Goal: Information Seeking & Learning: Learn about a topic

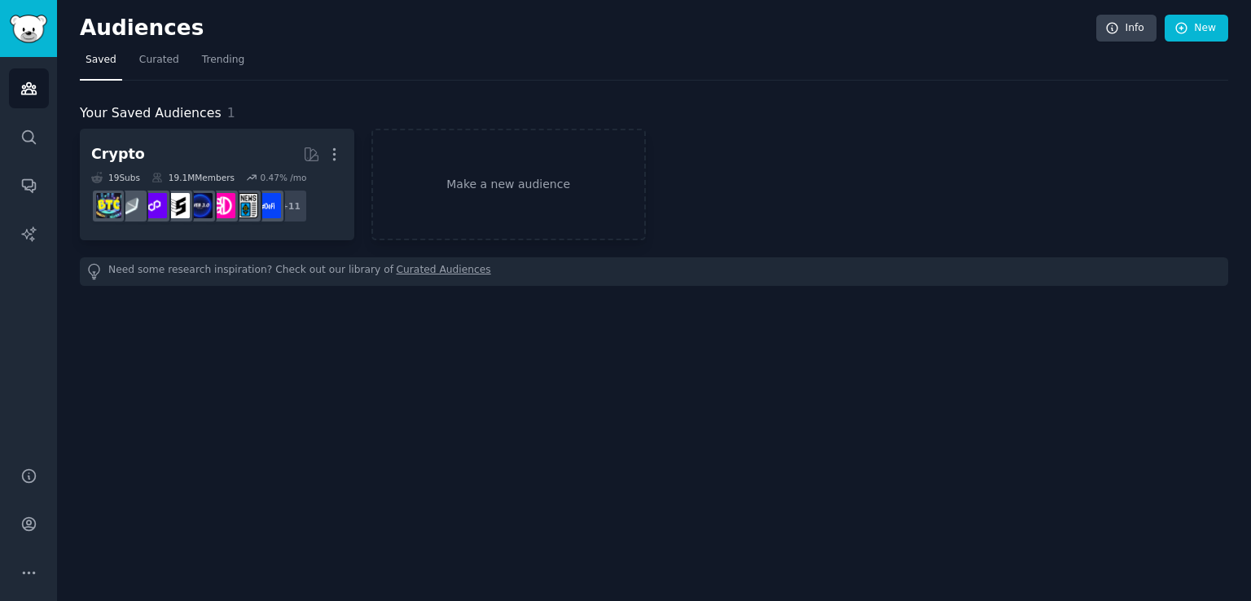
click at [29, 28] on img "Sidebar" at bounding box center [28, 29] width 37 height 29
click at [16, 477] on link "Help" at bounding box center [29, 476] width 40 height 40
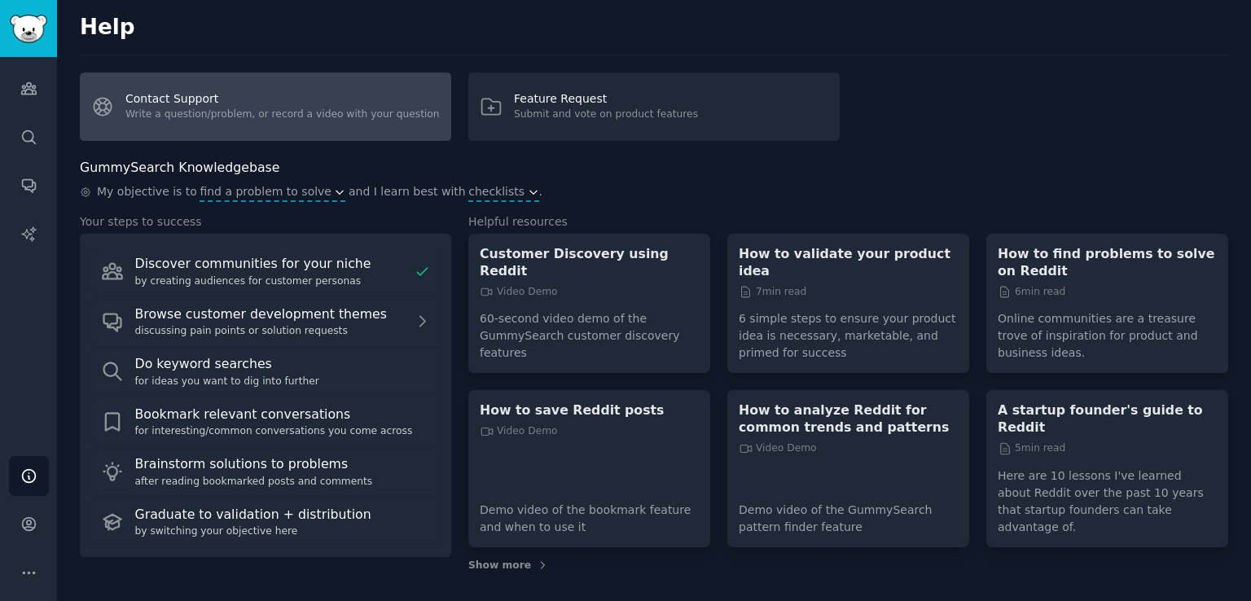
click at [379, 107] on link "Contact Support Write a question/problem, or record a video with your question" at bounding box center [265, 106] width 371 height 68
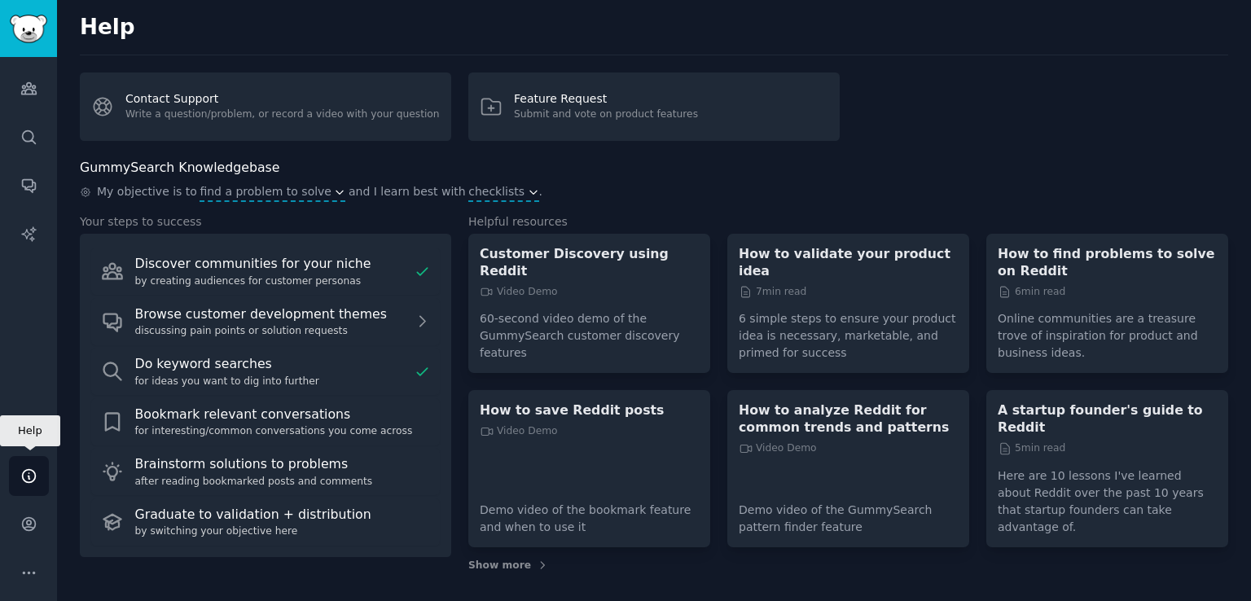
click at [23, 468] on icon "Sidebar" at bounding box center [28, 476] width 17 height 17
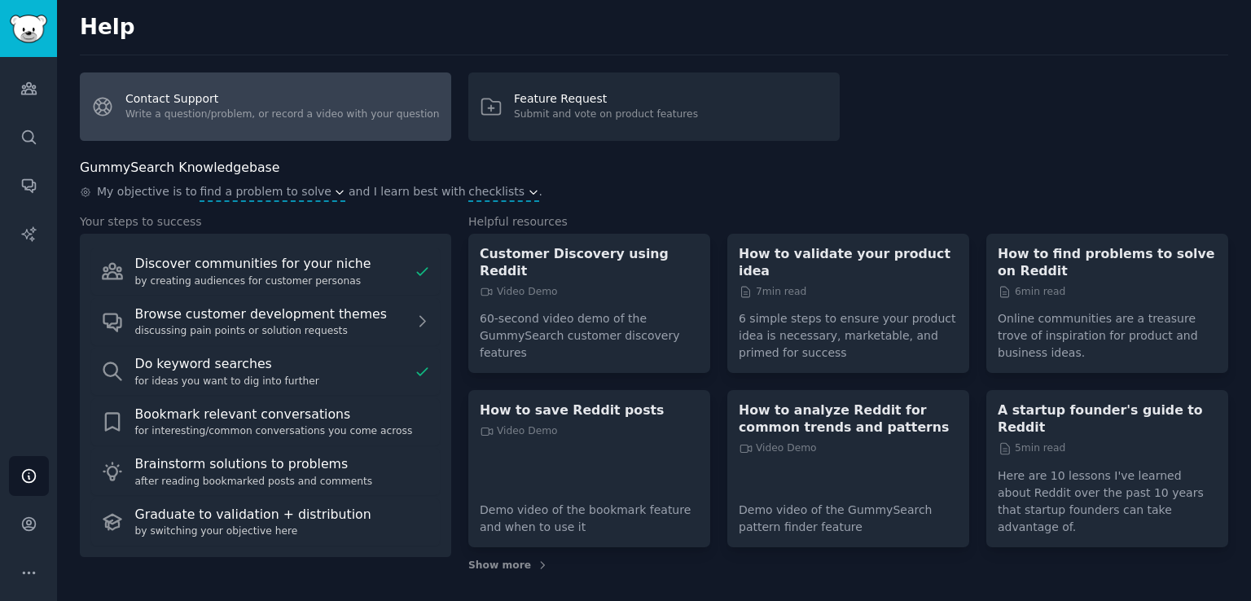
click at [388, 131] on link "Contact Support Write a question/problem, or record a video with your question" at bounding box center [265, 106] width 371 height 68
click at [316, 109] on link "Contact Support Write a question/problem, or record a video with your question" at bounding box center [265, 106] width 371 height 68
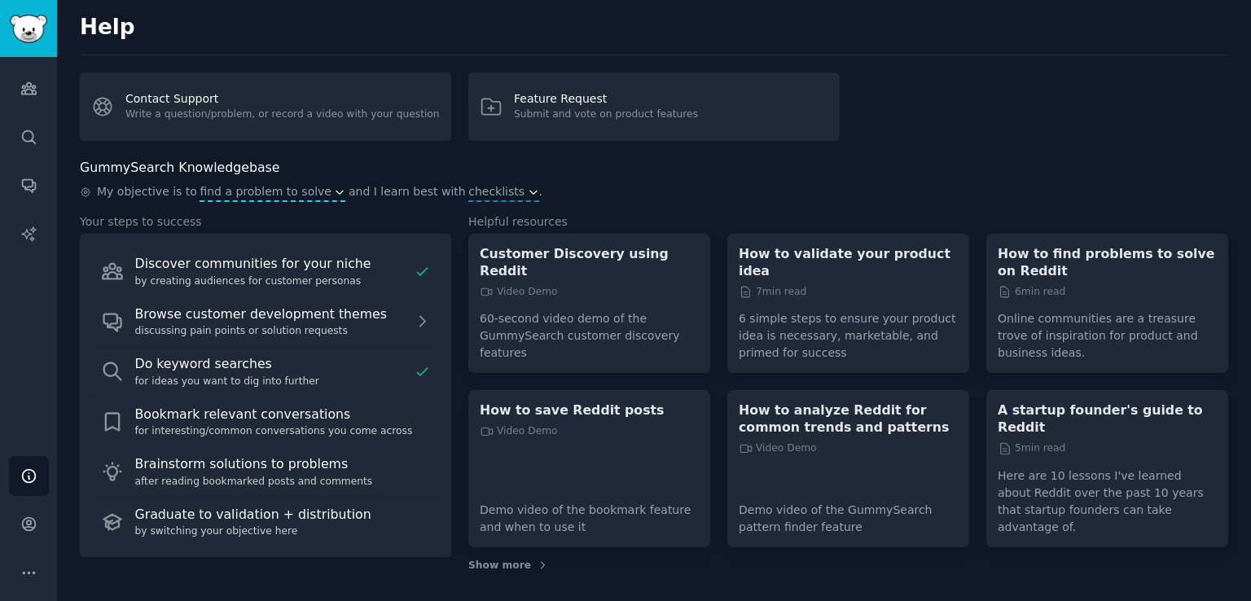
click at [285, 188] on span "find a problem to solve" at bounding box center [266, 191] width 132 height 17
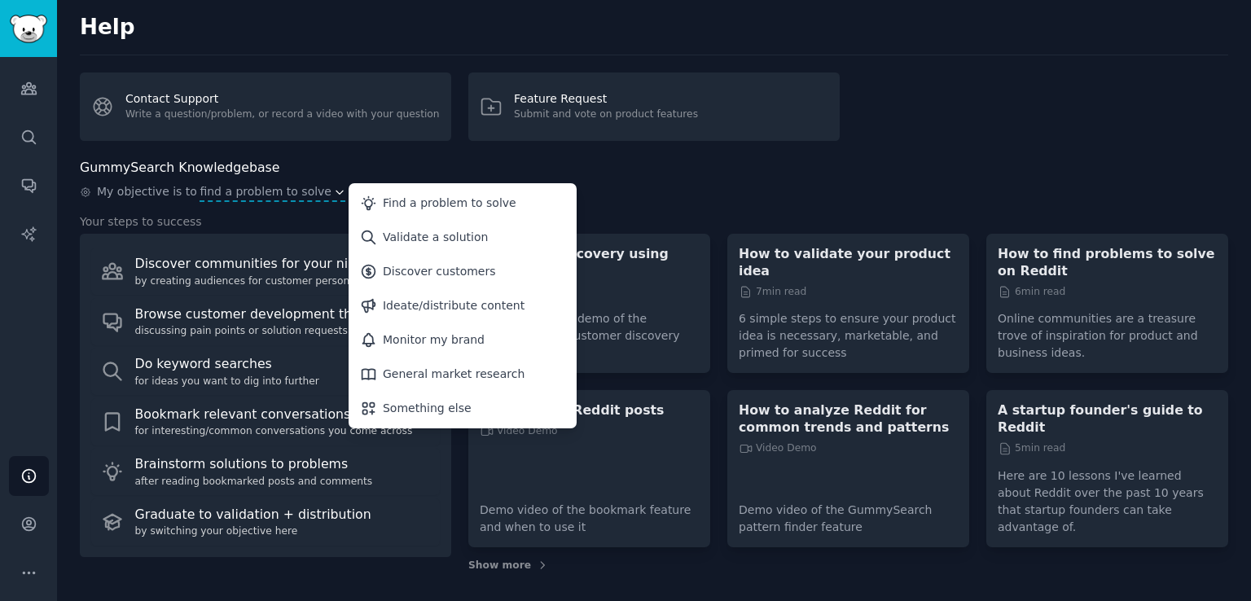
click at [344, 156] on div "Help Contact Support Write a question/problem, or record a video with your ques…" at bounding box center [654, 303] width 1194 height 607
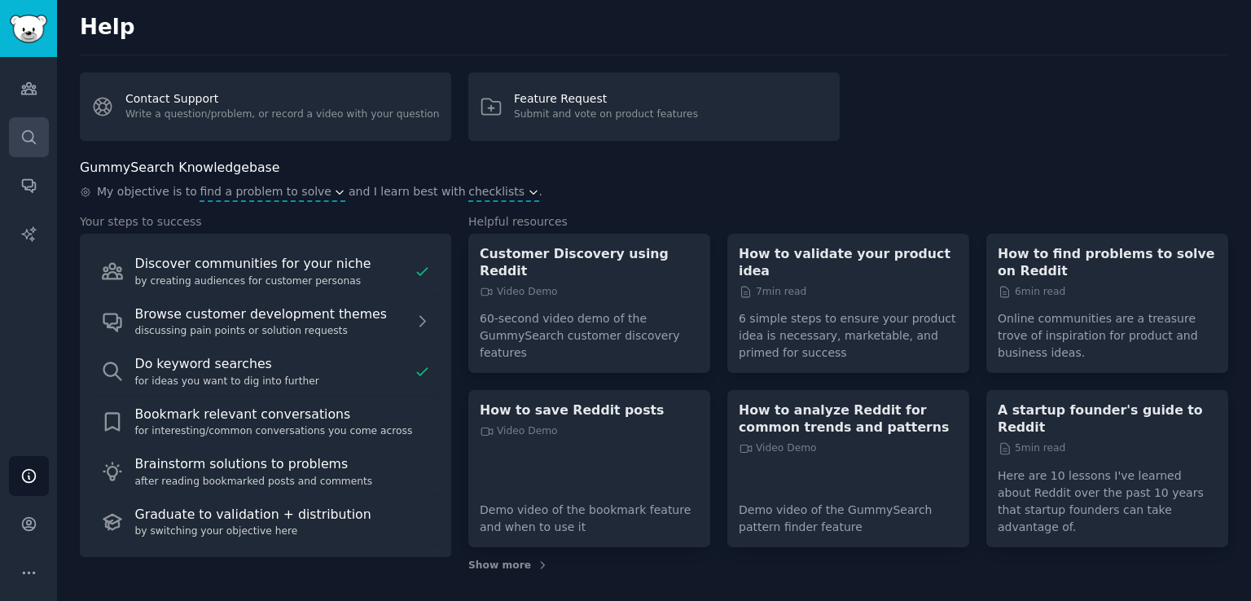
drag, startPoint x: 3, startPoint y: 135, endPoint x: 22, endPoint y: 143, distance: 20.1
click at [22, 143] on div "Audiences Search Conversations AI Reports" at bounding box center [28, 252] width 57 height 390
click at [22, 143] on icon "Sidebar" at bounding box center [28, 137] width 17 height 17
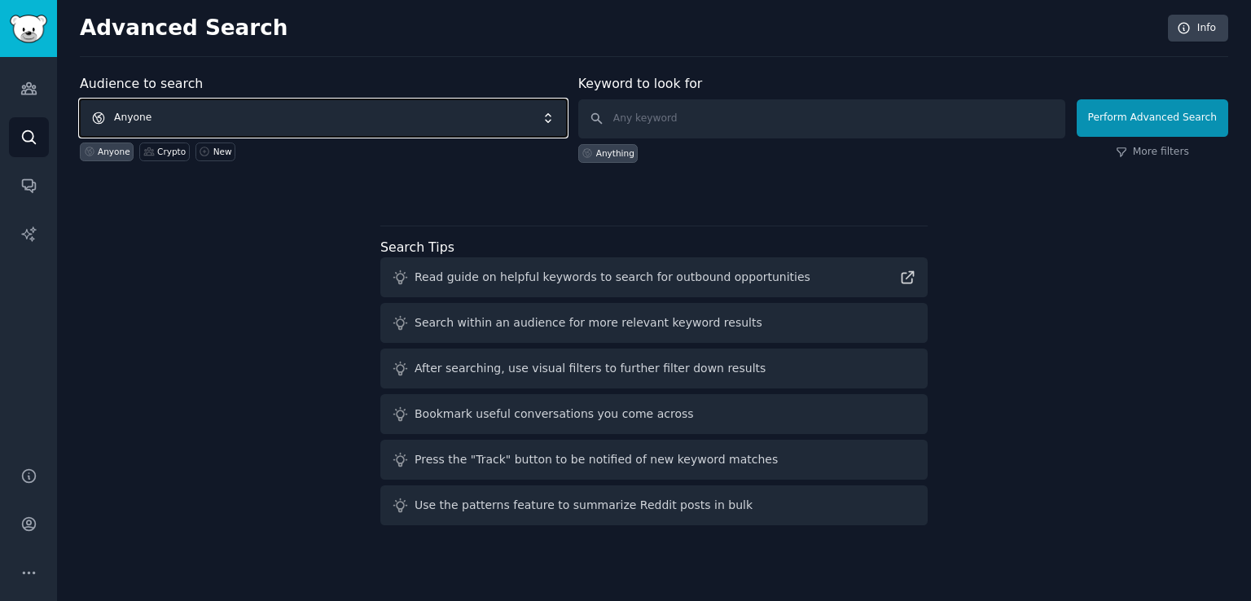
click at [248, 109] on span "Anyone" at bounding box center [323, 117] width 487 height 37
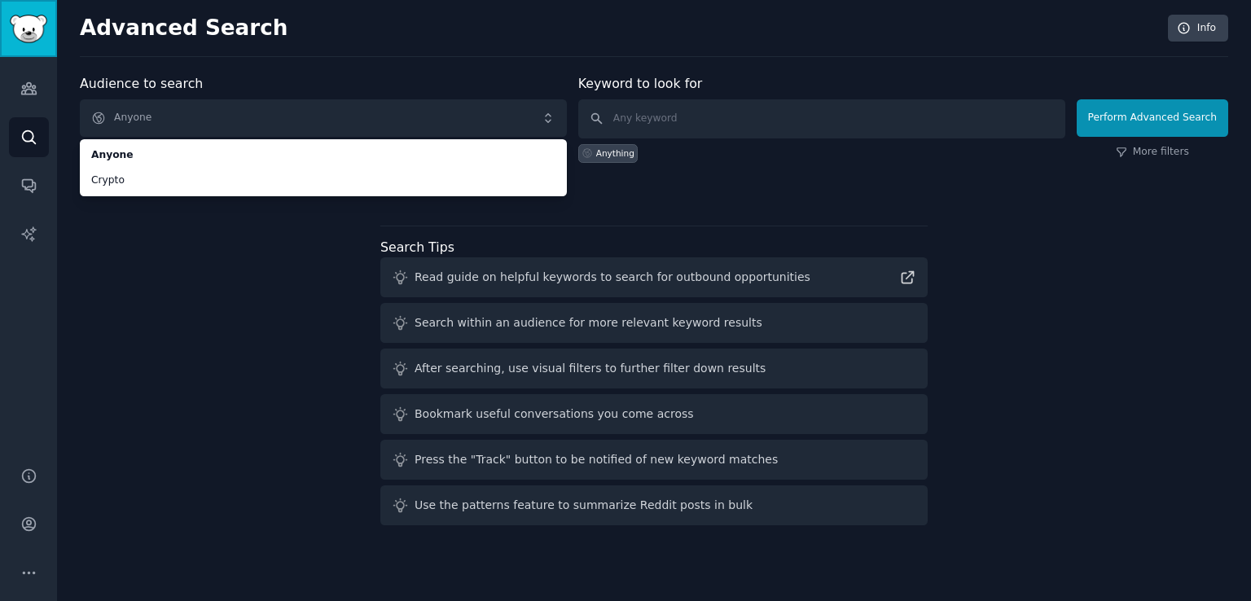
click at [48, 46] on link "Sidebar" at bounding box center [28, 28] width 57 height 57
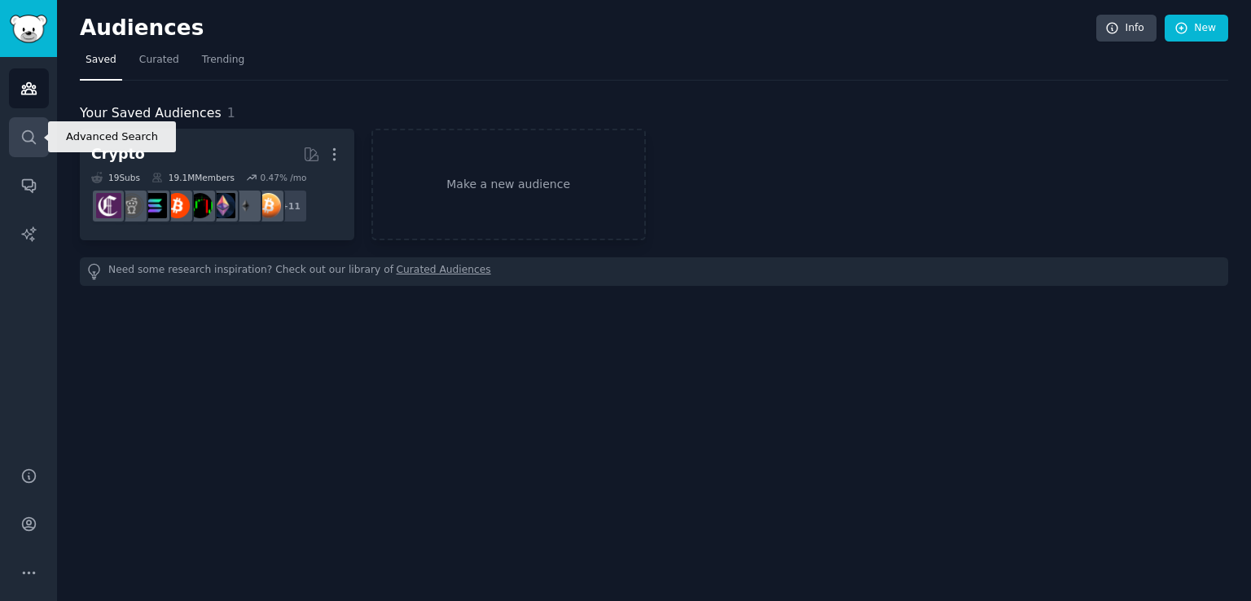
click at [22, 144] on icon "Sidebar" at bounding box center [28, 137] width 17 height 17
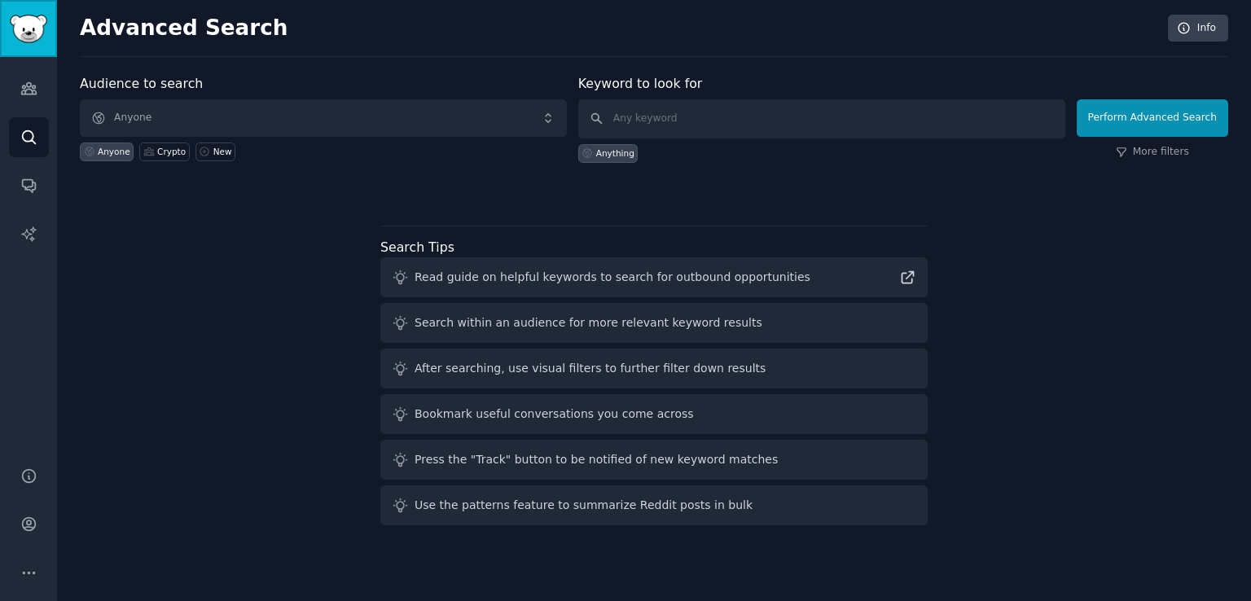
click at [25, 30] on img "Sidebar" at bounding box center [28, 29] width 37 height 29
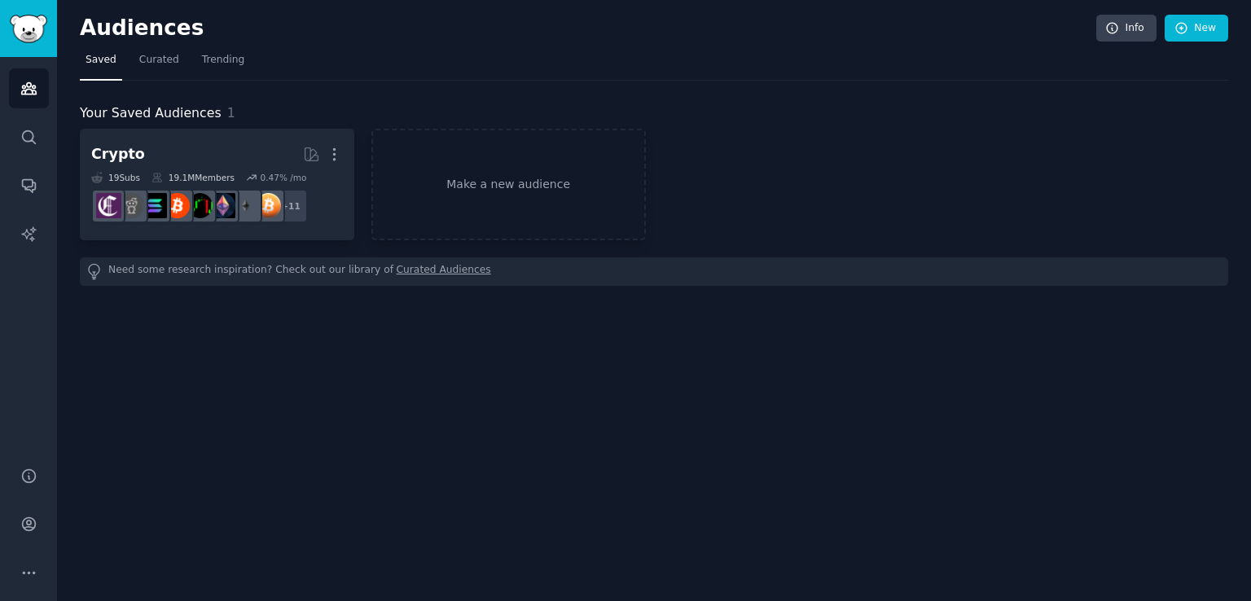
click at [25, 30] on img "Sidebar" at bounding box center [28, 29] width 37 height 29
click at [147, 59] on span "Curated" at bounding box center [159, 60] width 40 height 15
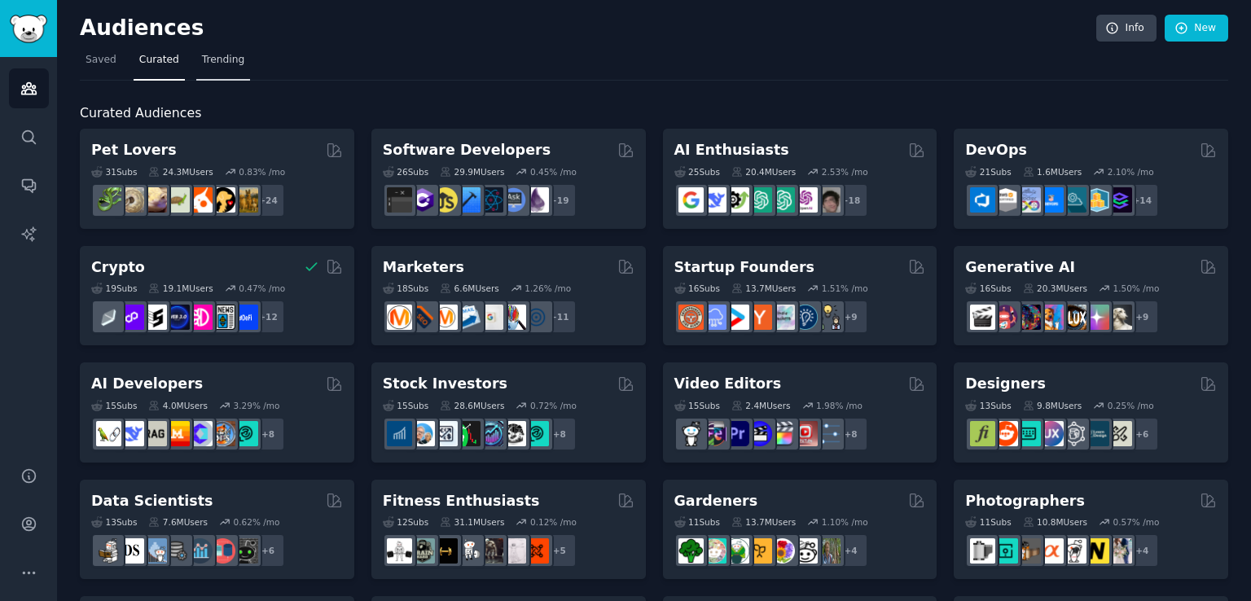
click at [209, 63] on span "Trending" at bounding box center [223, 60] width 42 height 15
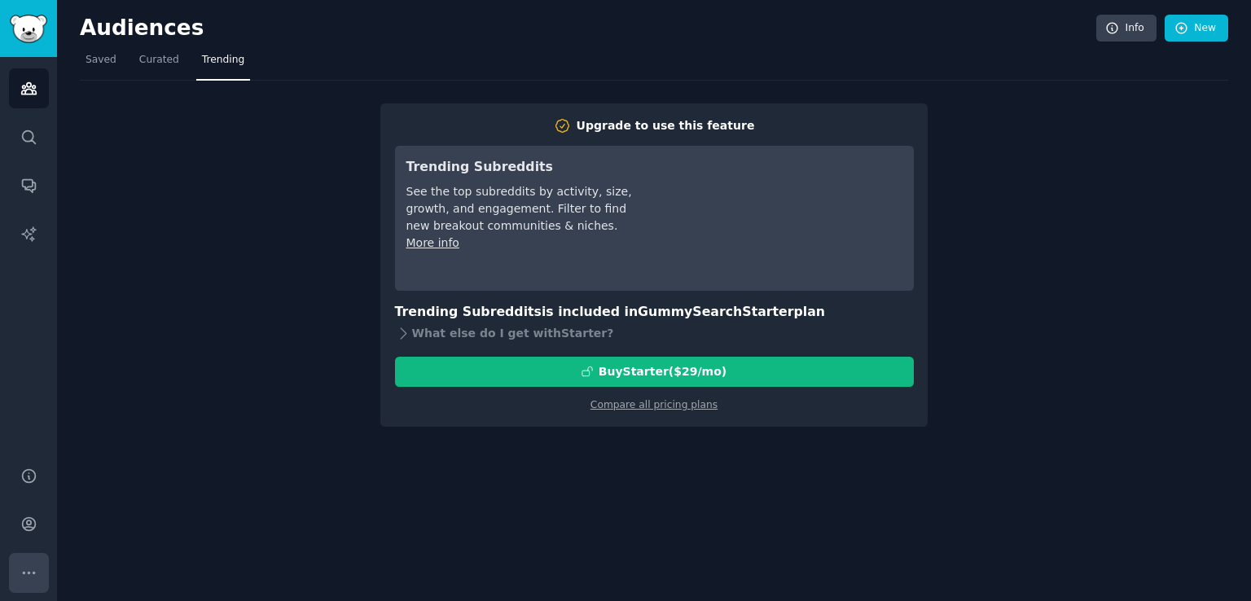
click at [29, 560] on button "More" at bounding box center [29, 573] width 40 height 40
